Goal: Task Accomplishment & Management: Manage account settings

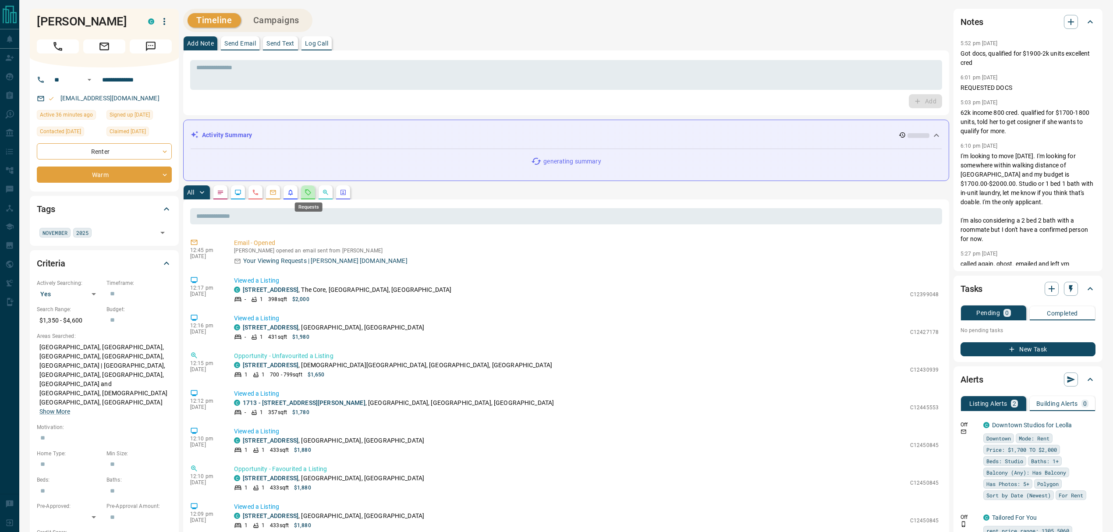
click at [309, 192] on icon "Requests" at bounding box center [308, 192] width 7 height 7
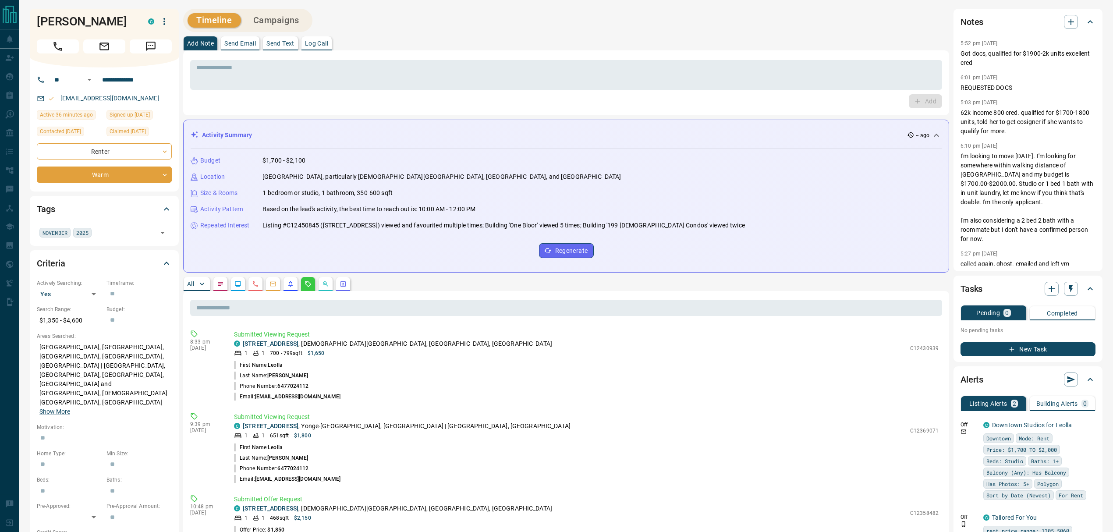
click at [324, 195] on p "1-bedroom or studio, 1 bathroom, 350-600 sqft" at bounding box center [328, 192] width 130 height 9
click at [323, 288] on icon "Opportunities" at bounding box center [325, 284] width 7 height 7
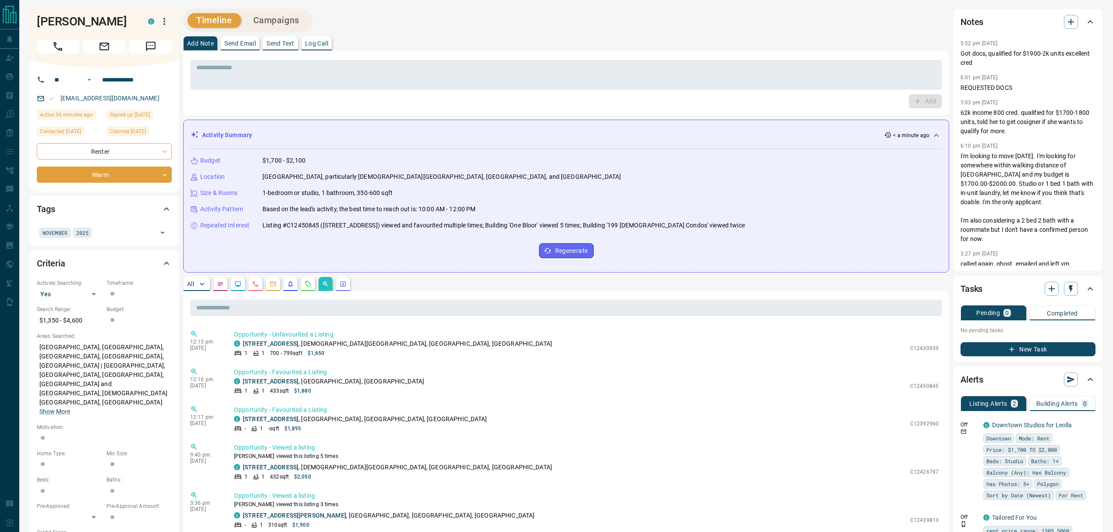
click at [334, 139] on div "Activity Summary < a minute ago" at bounding box center [561, 135] width 741 height 9
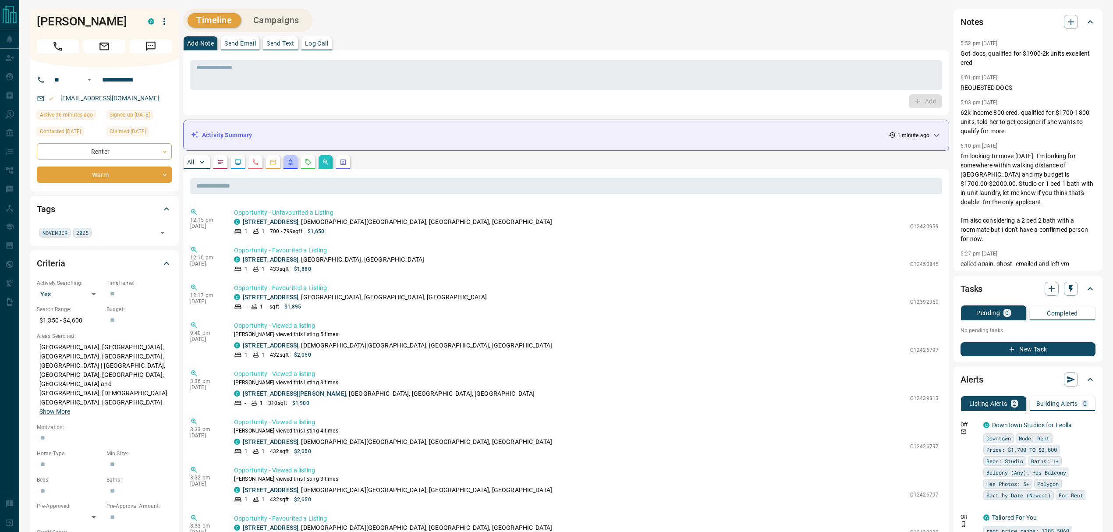
click at [288, 160] on icon "Listing Alerts" at bounding box center [290, 162] width 7 height 7
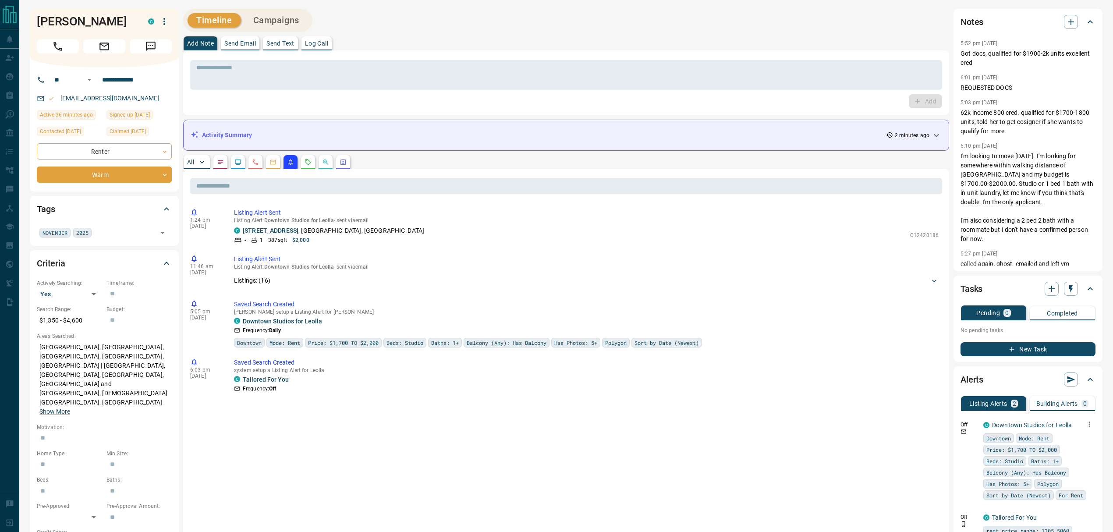
click at [1088, 426] on icon "button" at bounding box center [1090, 424] width 8 height 8
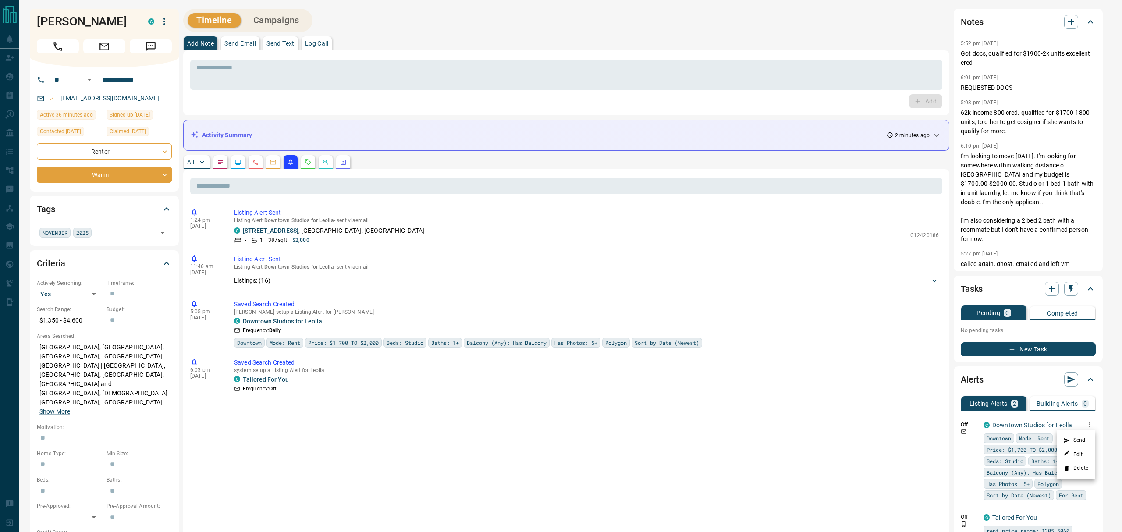
click at [1082, 452] on link "Edit" at bounding box center [1073, 454] width 19 height 8
click at [1075, 457] on link "Edit" at bounding box center [1073, 454] width 19 height 8
